Goal: Information Seeking & Learning: Learn about a topic

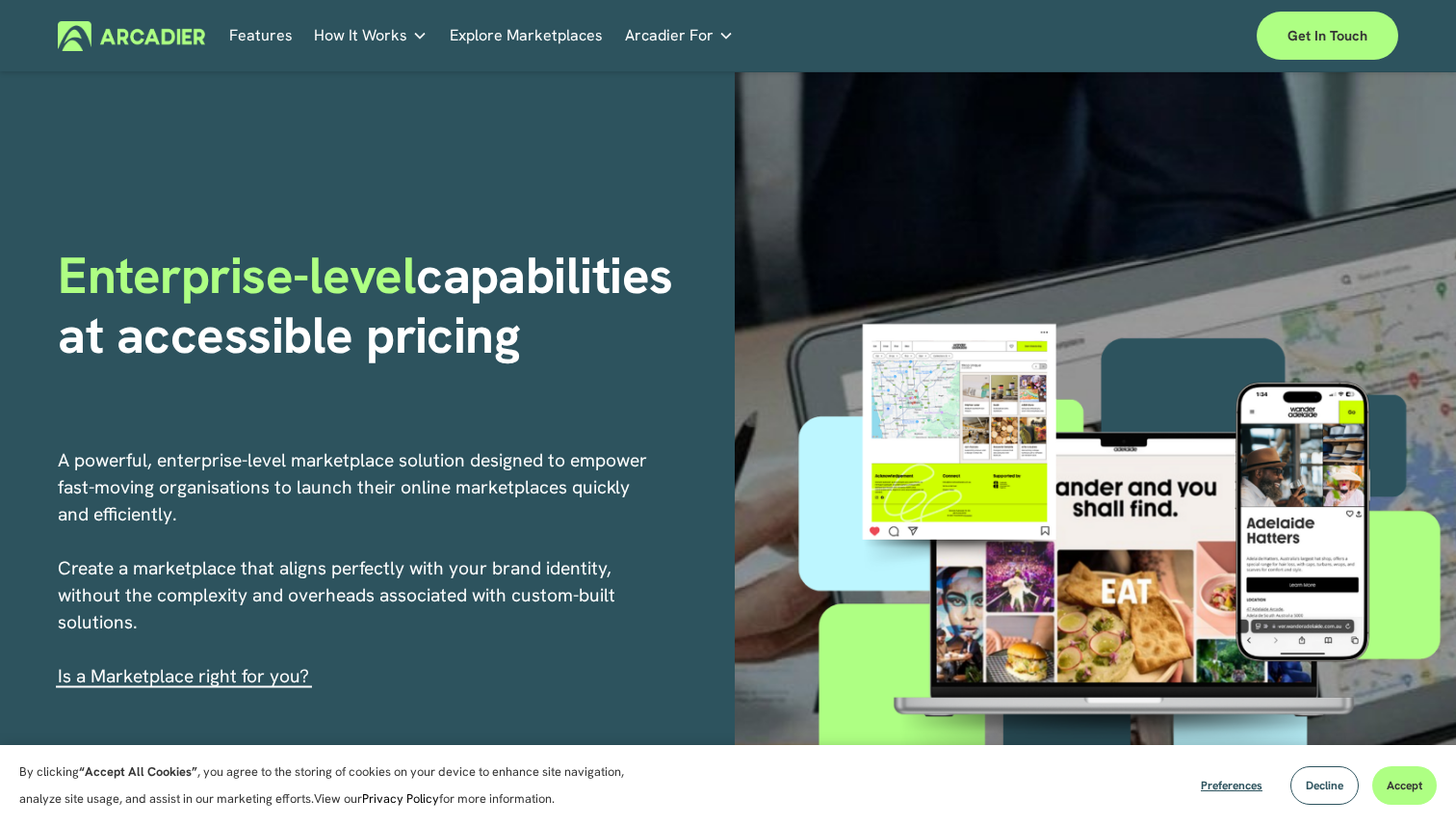
click at [0, 0] on p "No in-house development team? No problem. Use one of our partners." at bounding box center [0, 0] width 0 height 0
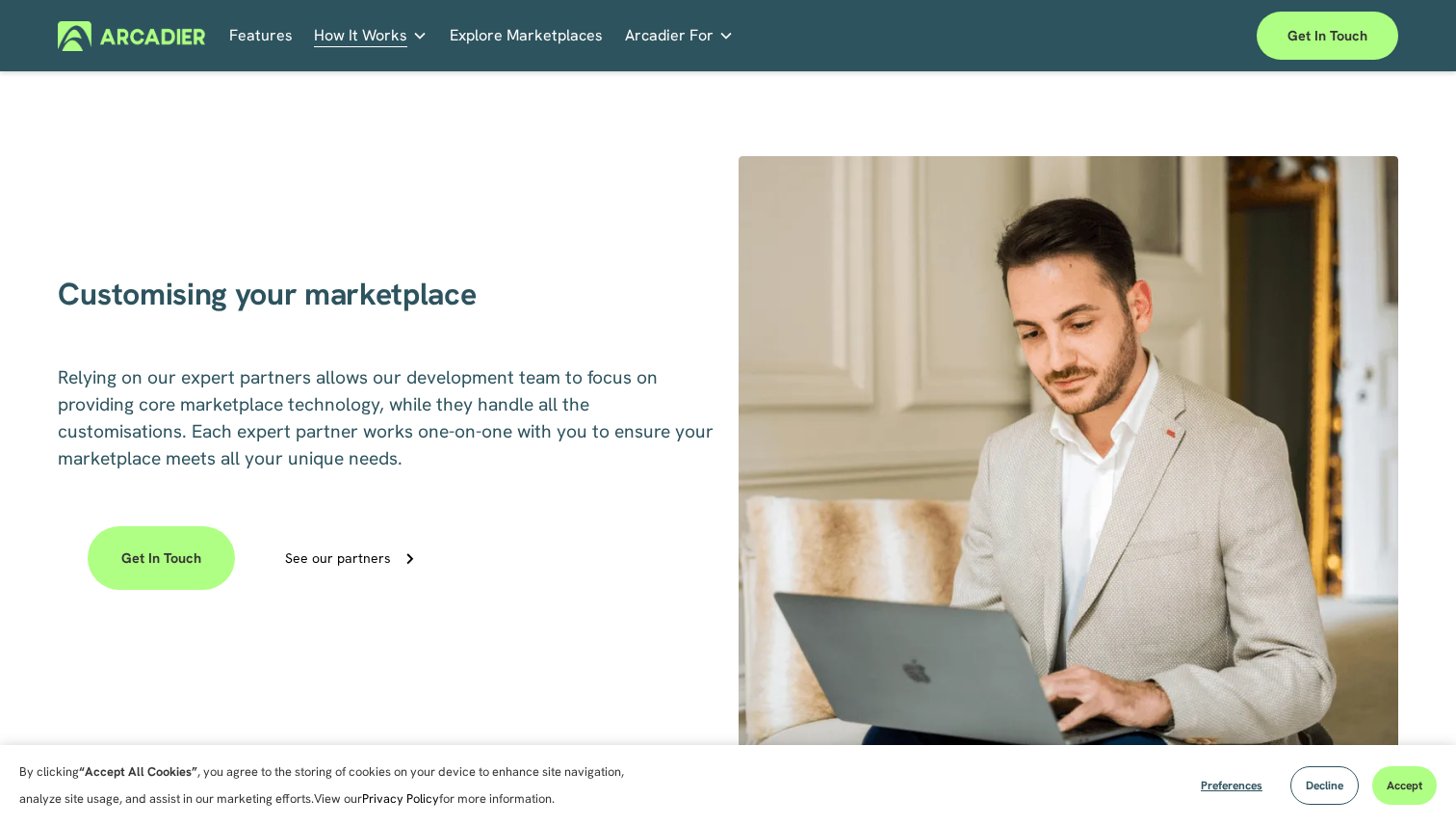
scroll to position [1165, 0]
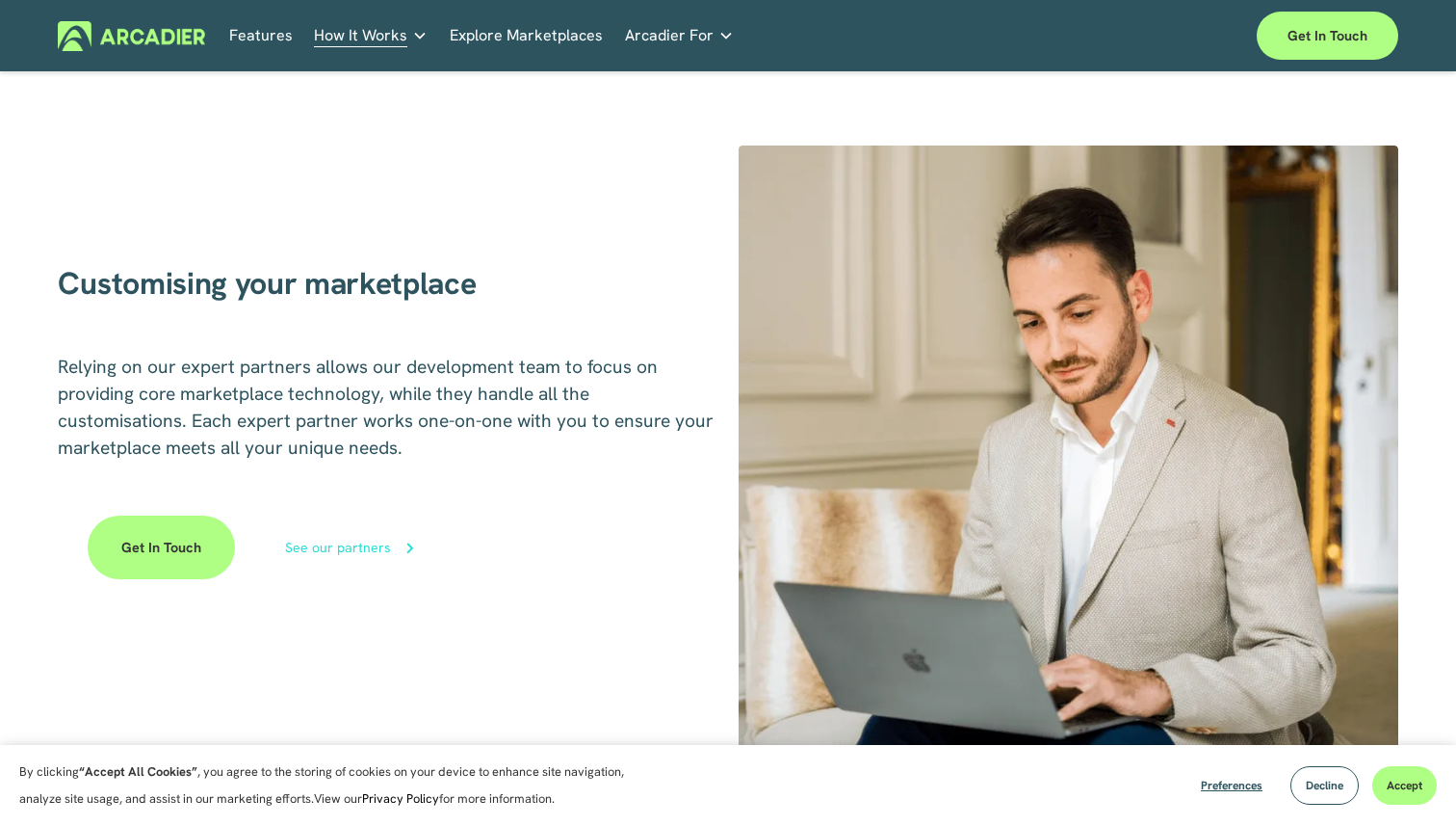
click at [364, 554] on div "See our partners" at bounding box center [338, 548] width 106 height 14
click at [556, 41] on link "Explore Marketplaces" at bounding box center [527, 36] width 153 height 30
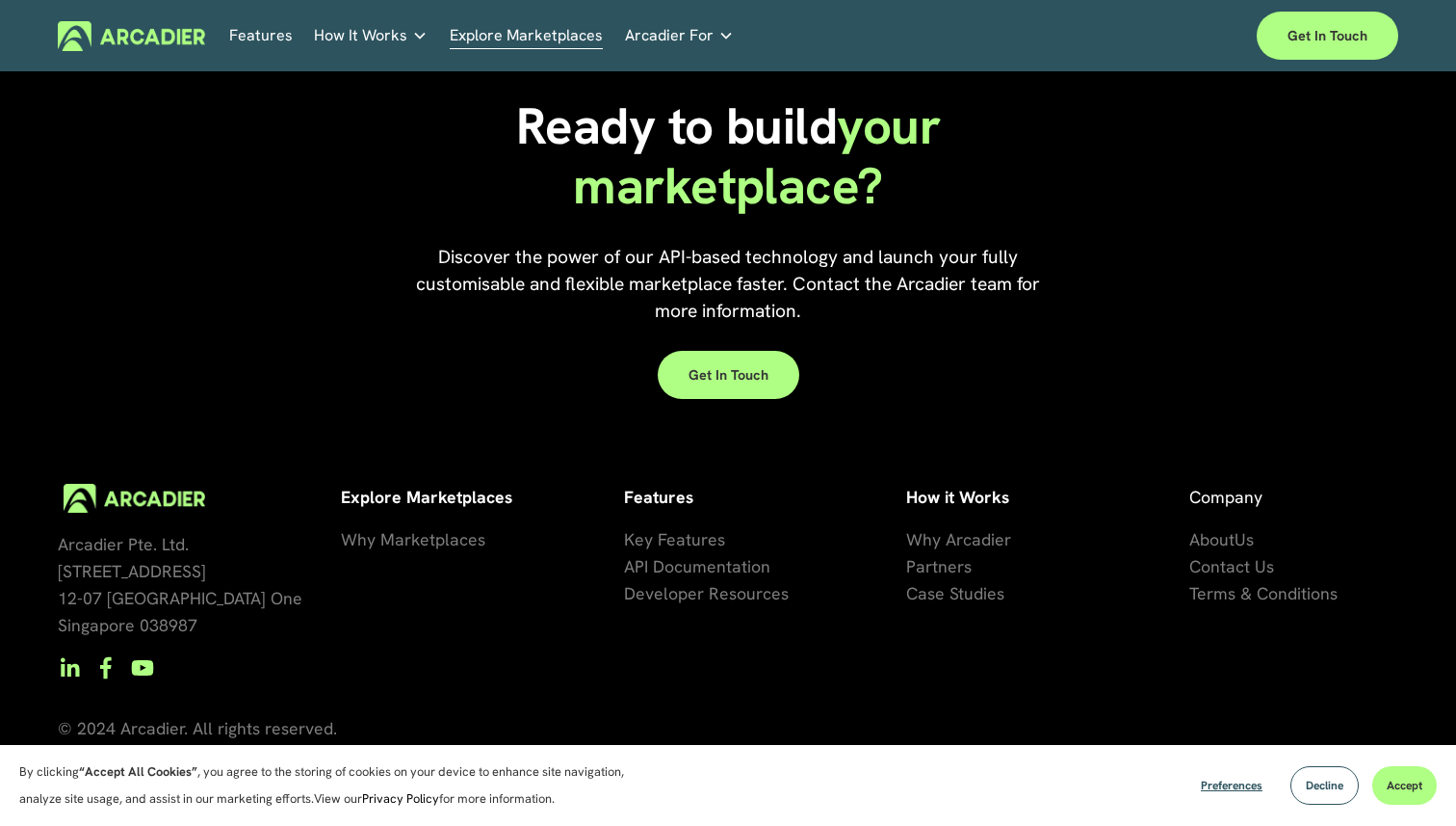
scroll to position [4242, 0]
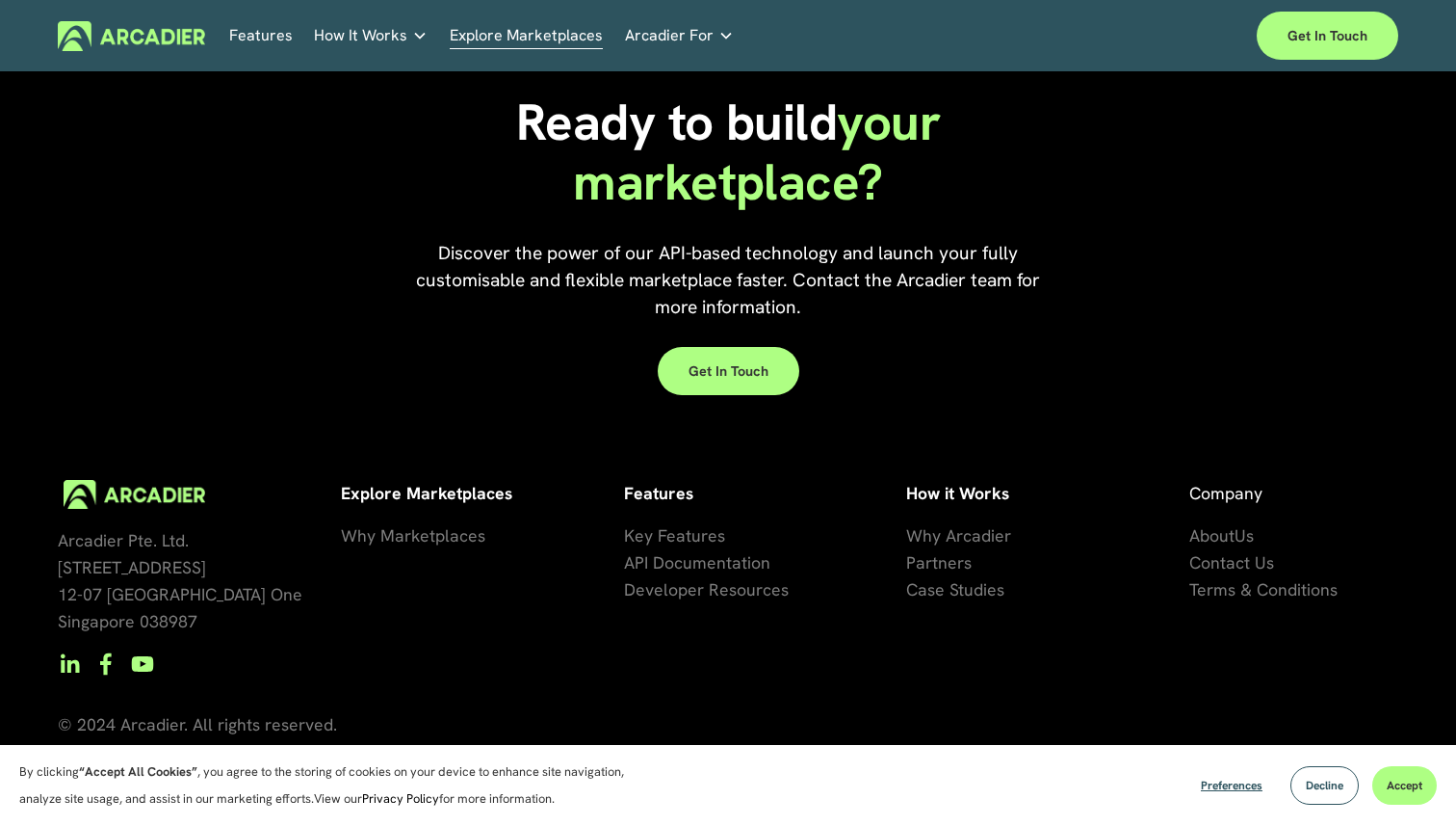
click at [964, 589] on span "se Studies" at bounding box center [965, 589] width 77 height 22
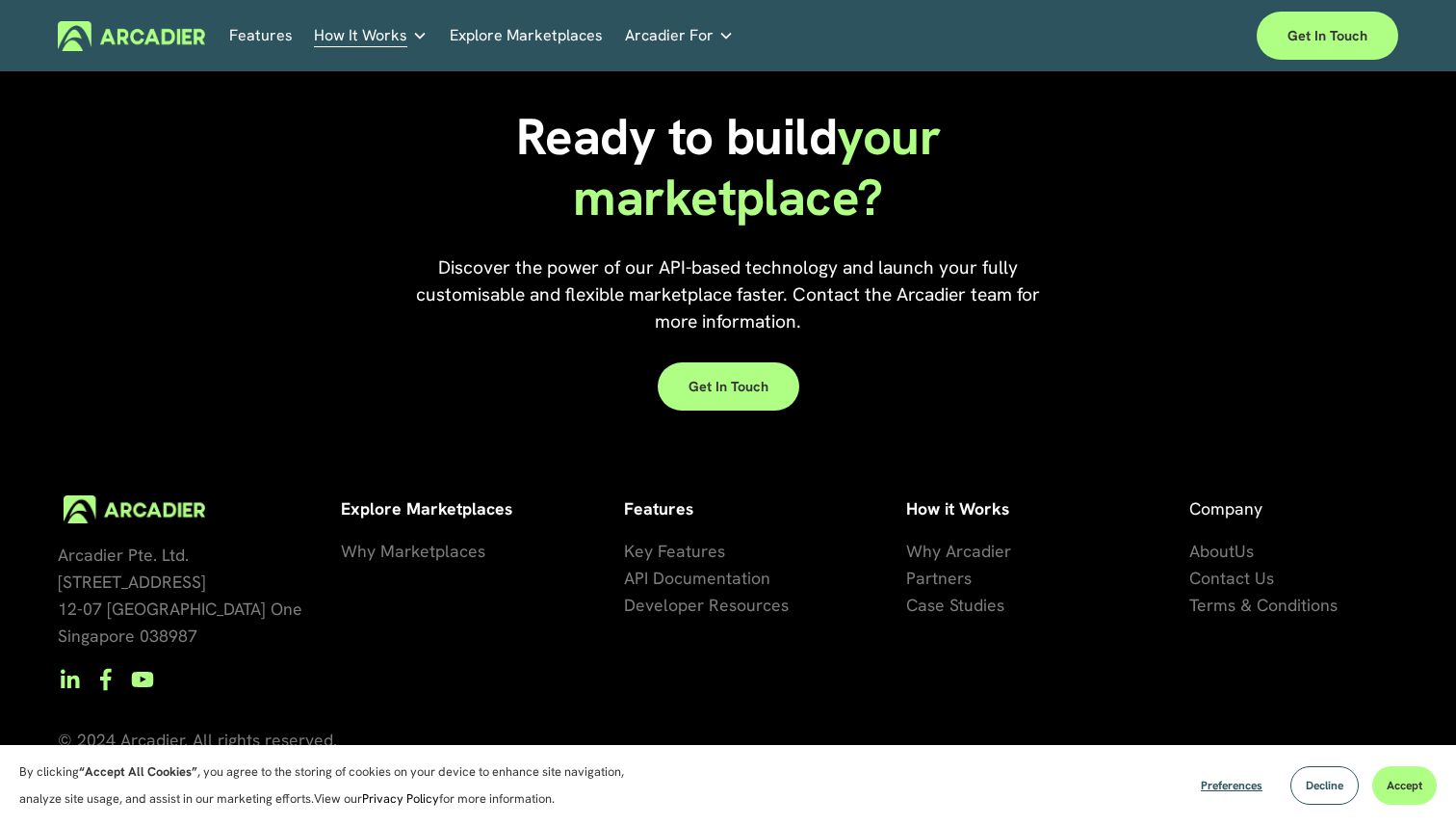
scroll to position [2052, 0]
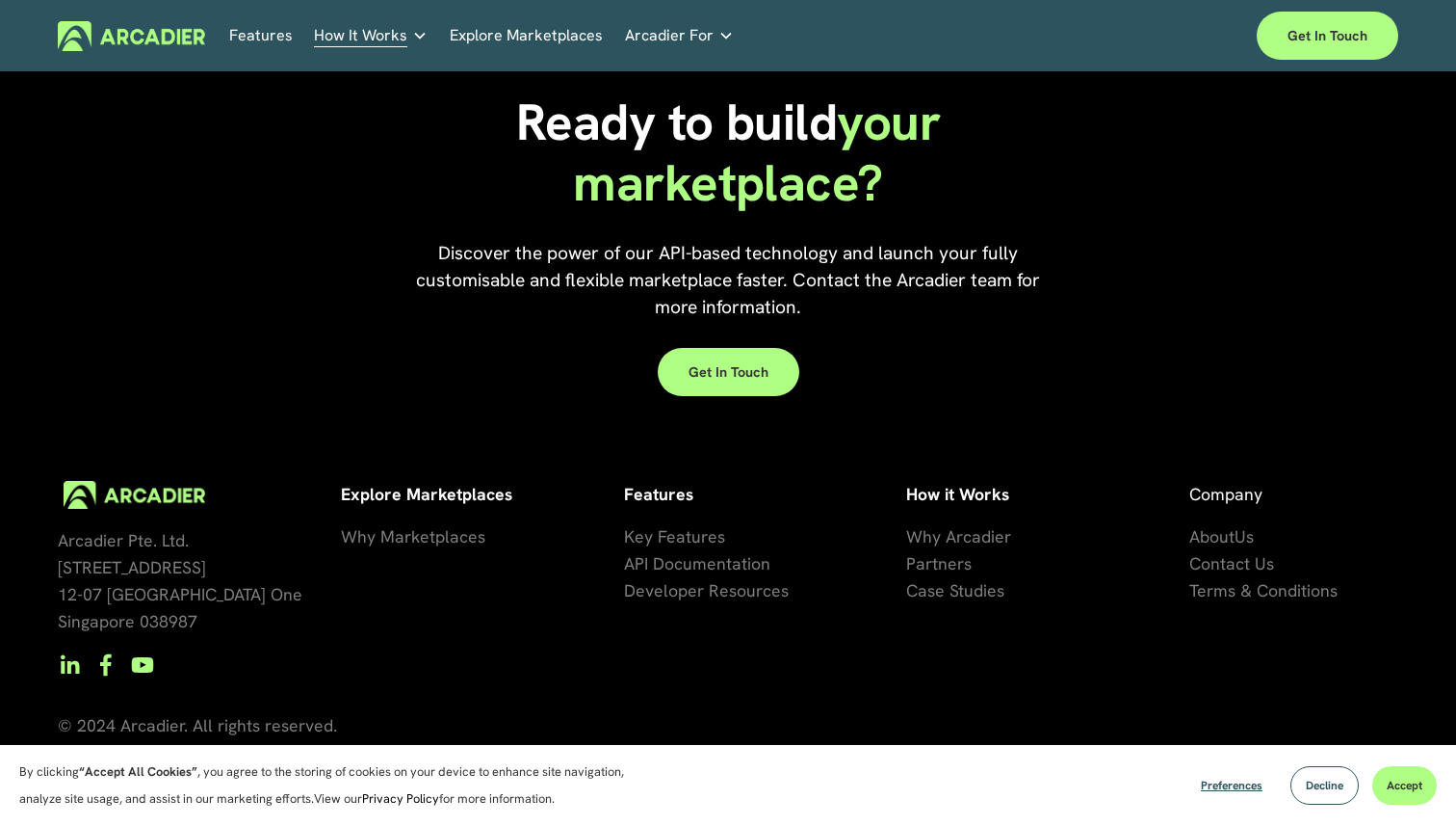
click at [427, 530] on span "Why Marketplaces" at bounding box center [412, 536] width 144 height 22
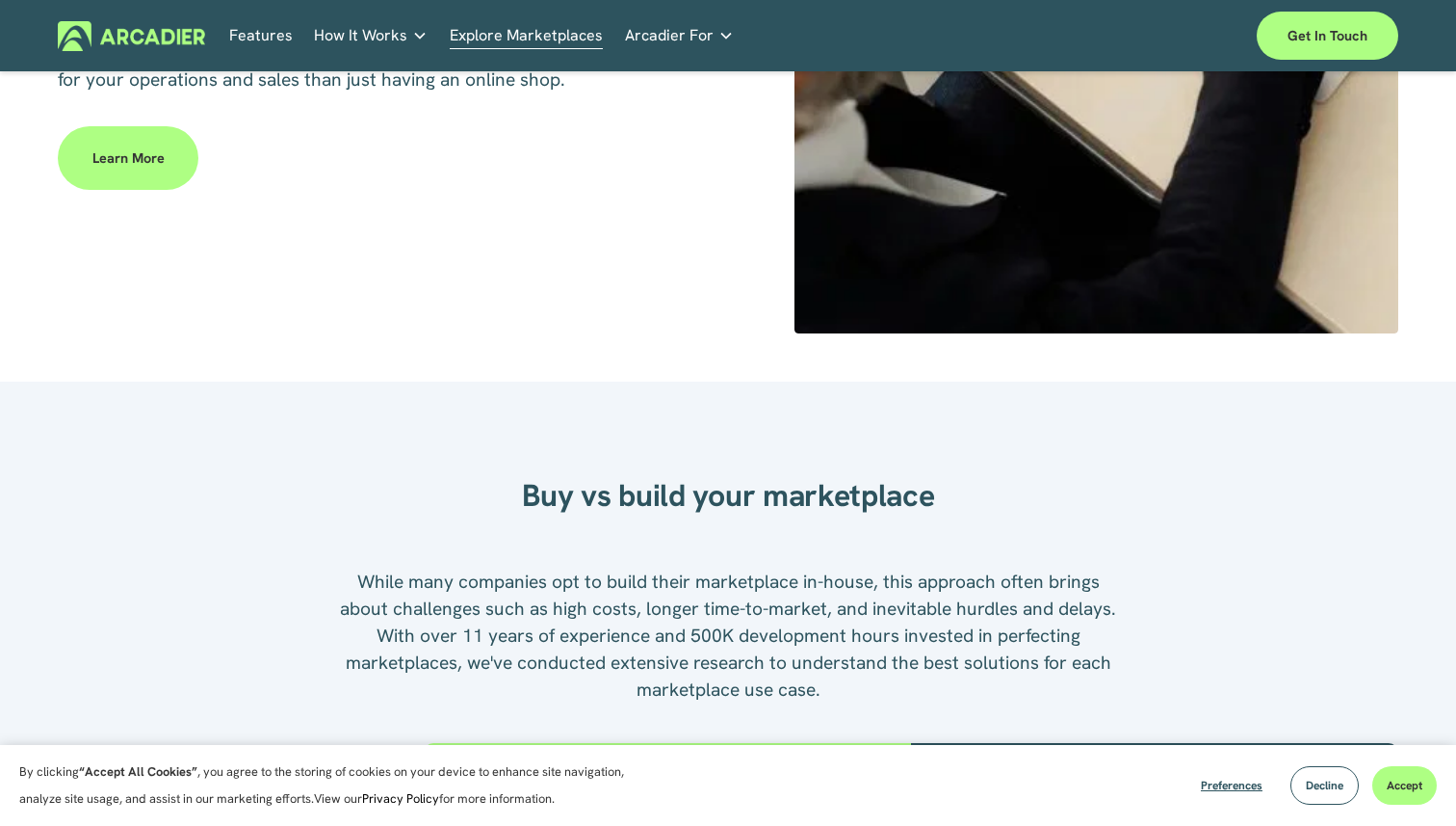
scroll to position [1635, 0]
